Goal: Navigation & Orientation: Go to known website

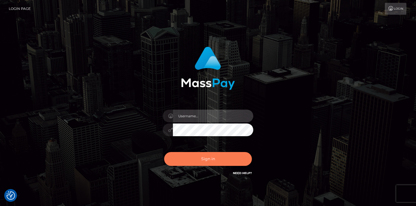
type input "mariolabugaj"
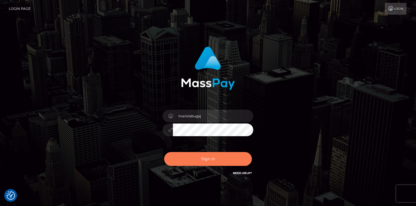
click at [215, 159] on button "Sign in" at bounding box center [208, 159] width 88 height 14
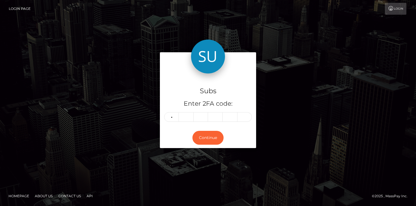
type input "3"
type input "5"
type input "7"
type input "5"
type input "8"
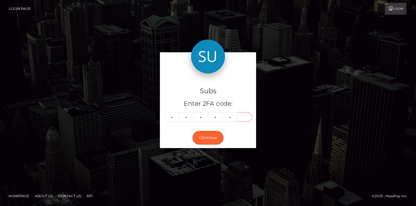
type input "8"
